Goal: Task Accomplishment & Management: Manage account settings

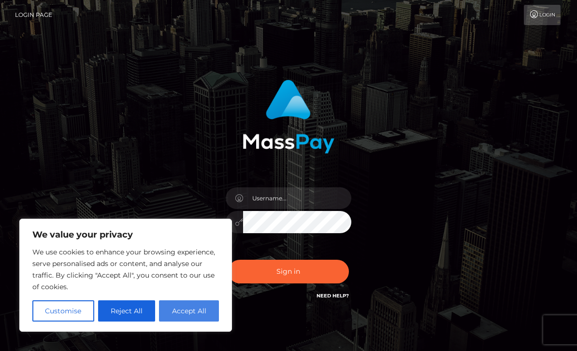
click at [194, 308] on button "Accept All" at bounding box center [189, 311] width 60 height 21
checkbox input "true"
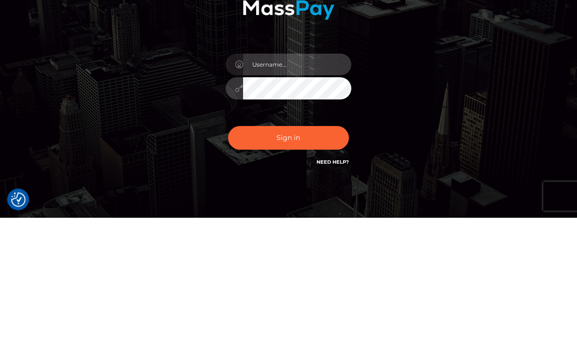
type input "[EMAIL_ADDRESS][DOMAIN_NAME]"
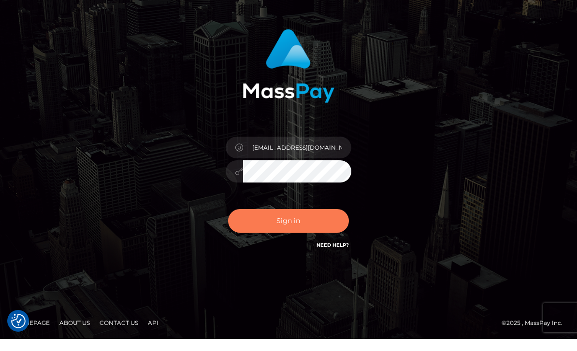
click at [314, 223] on button "Sign in" at bounding box center [288, 233] width 121 height 24
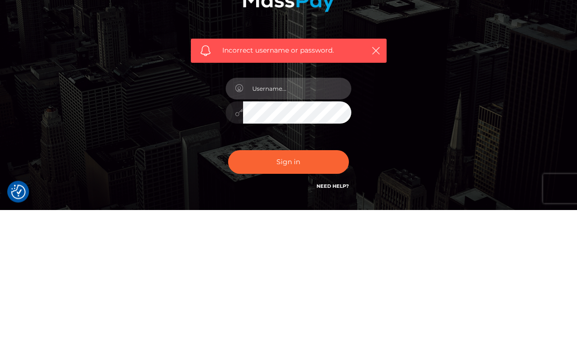
type input "[EMAIL_ADDRESS][DOMAIN_NAME]"
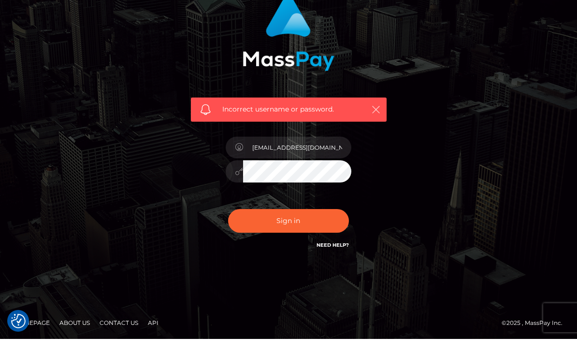
click at [377, 117] on icon "button" at bounding box center [376, 122] width 10 height 10
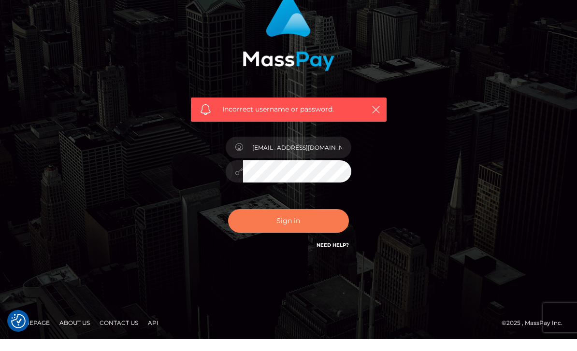
click at [311, 221] on button "Sign in" at bounding box center [288, 233] width 121 height 24
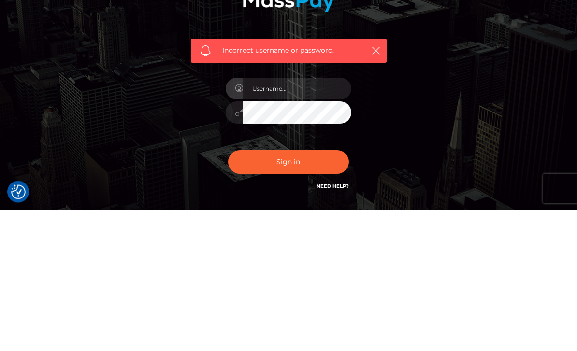
click at [379, 153] on div "Incorrect username or password." at bounding box center [289, 207] width 210 height 268
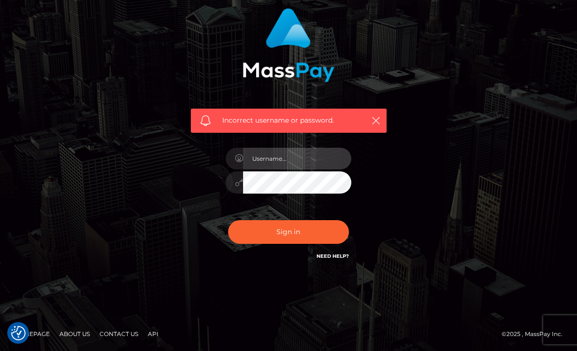
click at [296, 148] on input "text" at bounding box center [297, 159] width 108 height 22
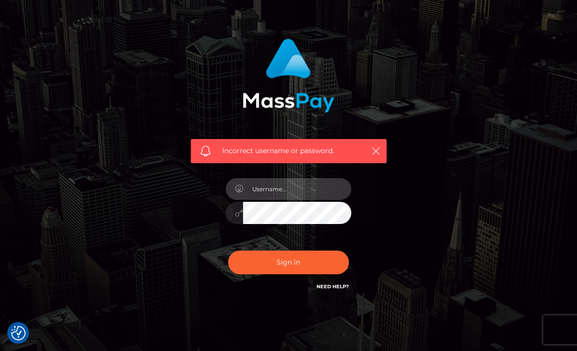
scroll to position [0, 0]
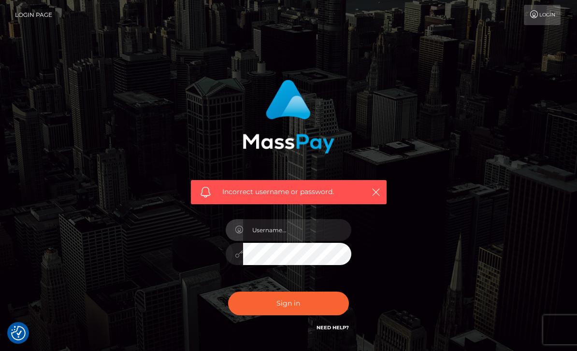
click at [33, 17] on link "Login Page" at bounding box center [33, 15] width 37 height 20
